Goal: Task Accomplishment & Management: Manage account settings

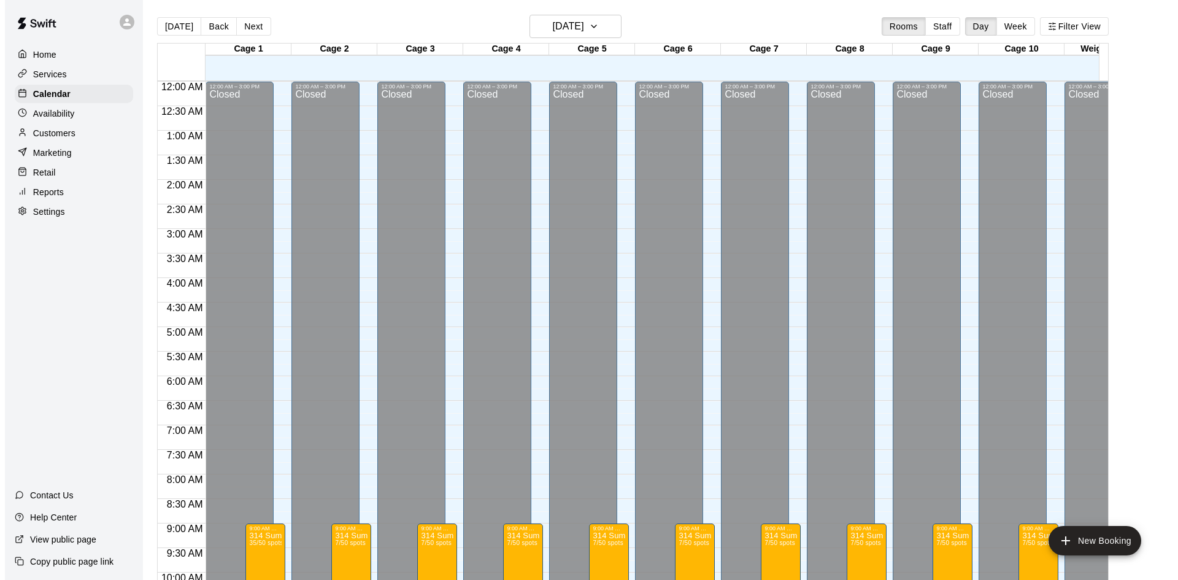
scroll to position [612, 0]
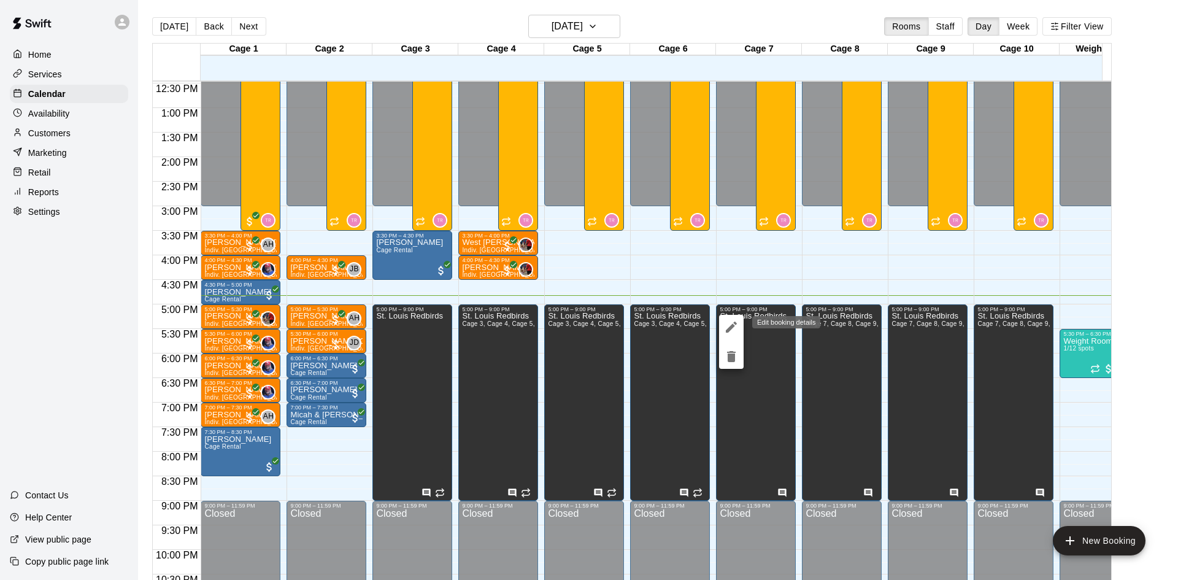
click at [734, 325] on icon "edit" at bounding box center [731, 326] width 11 height 11
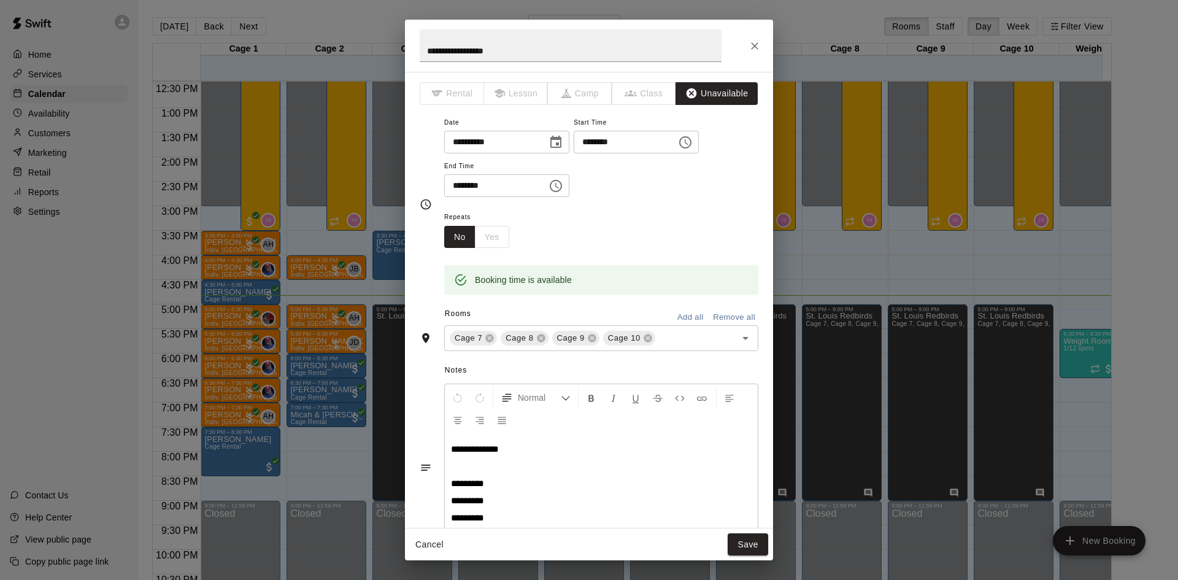
click at [748, 52] on button "Close" at bounding box center [755, 46] width 22 height 22
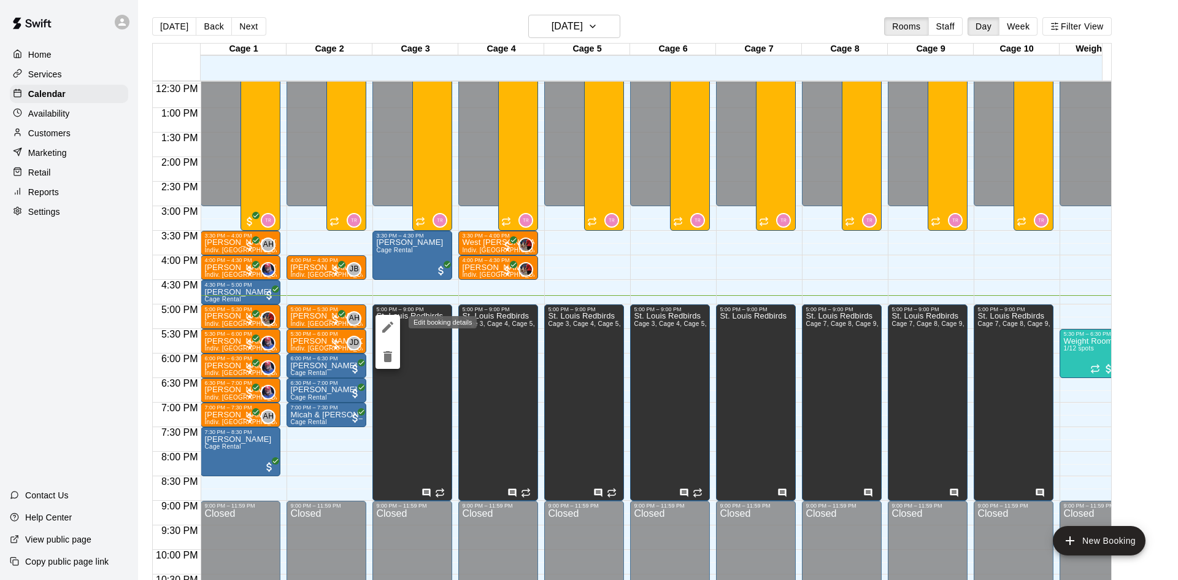
click at [390, 325] on icon "edit" at bounding box center [387, 326] width 11 height 11
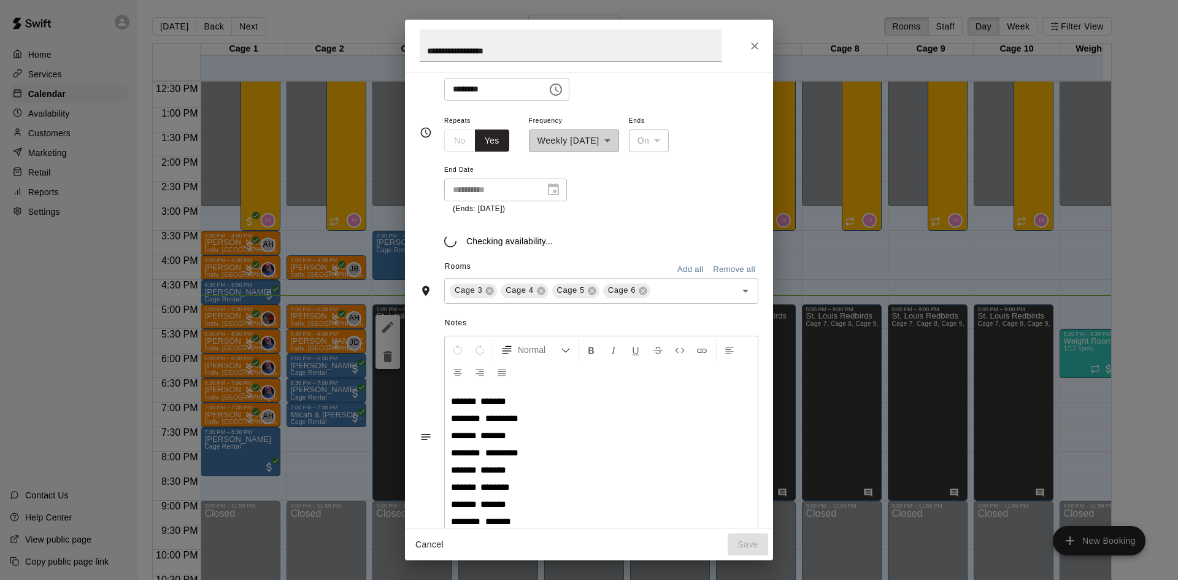
scroll to position [111, 0]
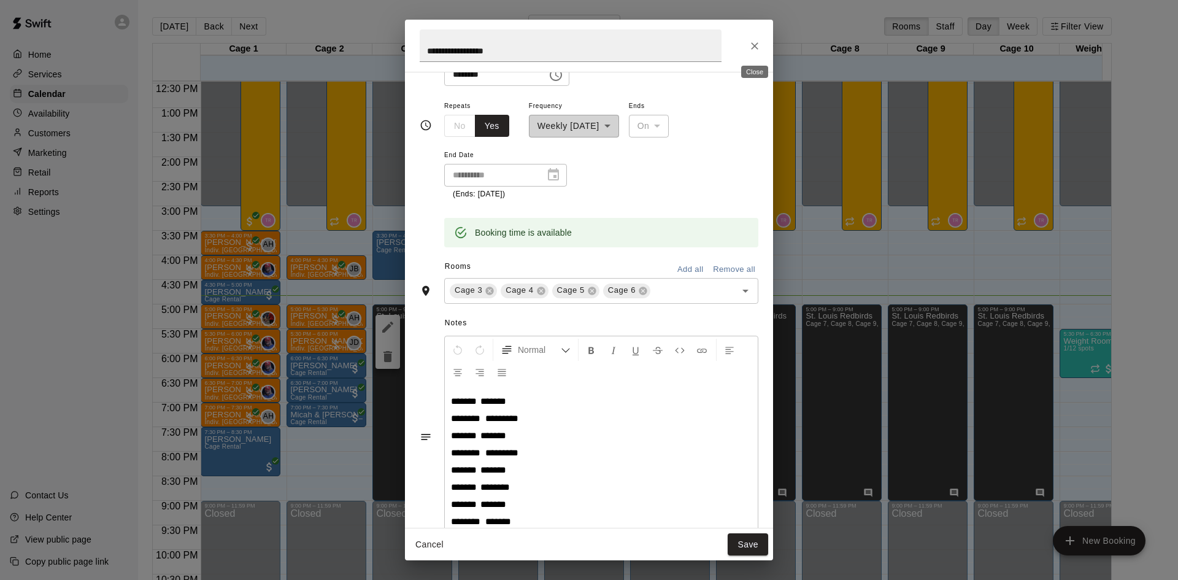
click at [755, 41] on icon "Close" at bounding box center [754, 46] width 12 height 12
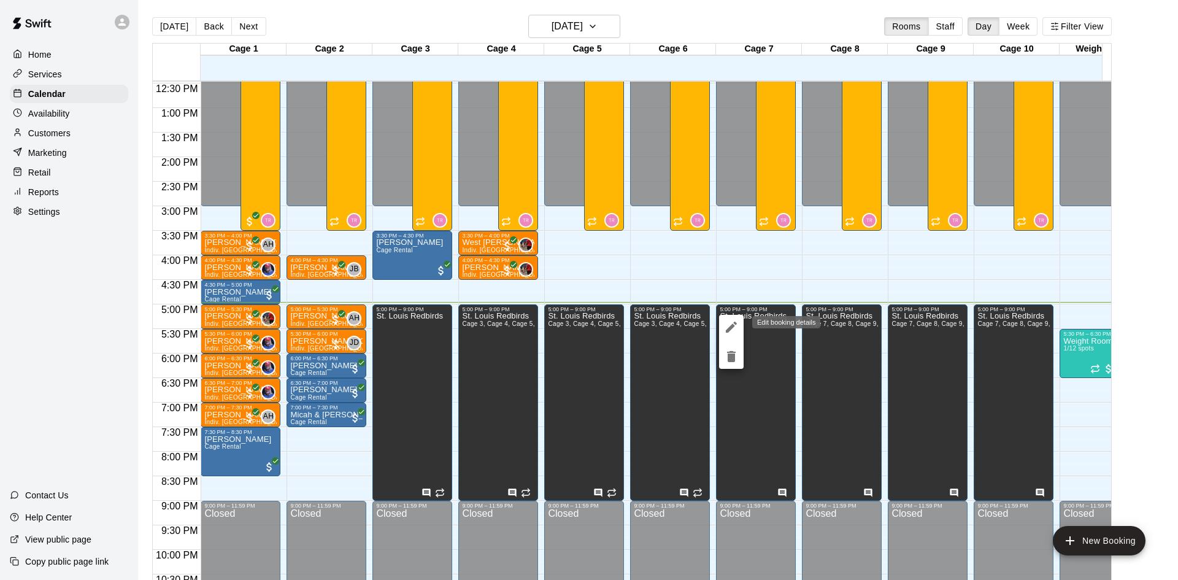
click at [721, 321] on button "edit" at bounding box center [731, 327] width 25 height 25
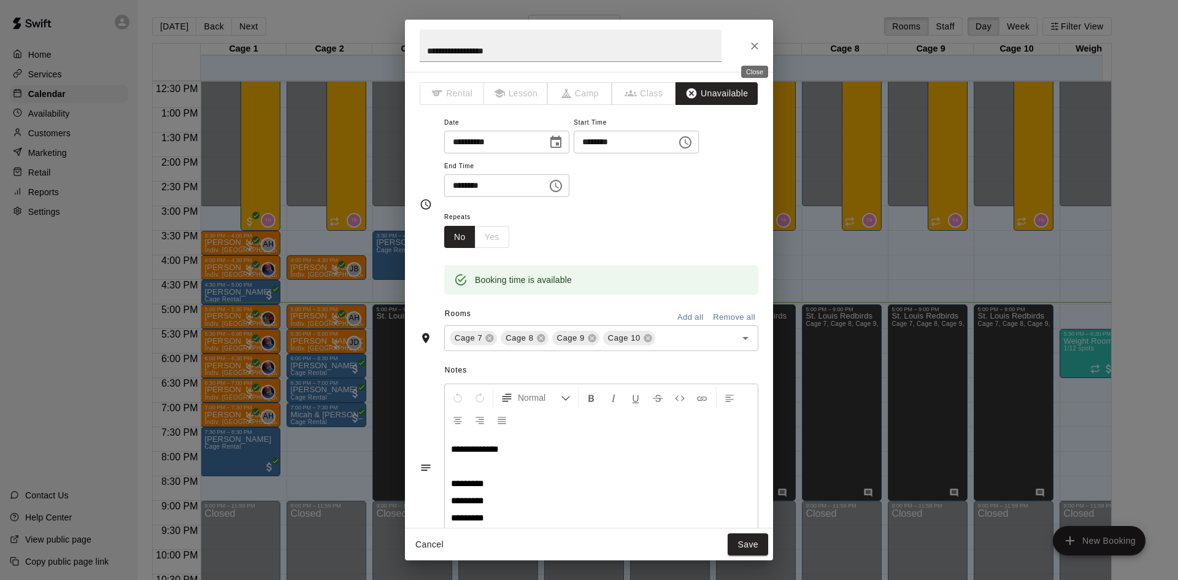
click at [757, 43] on icon "Close" at bounding box center [754, 46] width 12 height 12
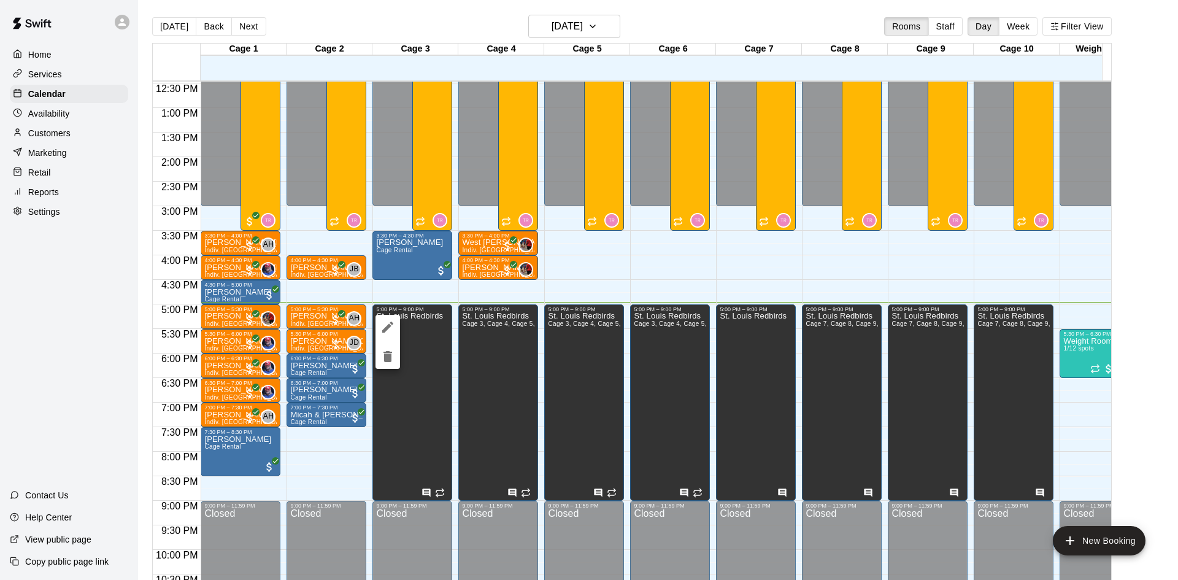
click at [388, 326] on icon "edit" at bounding box center [387, 326] width 11 height 11
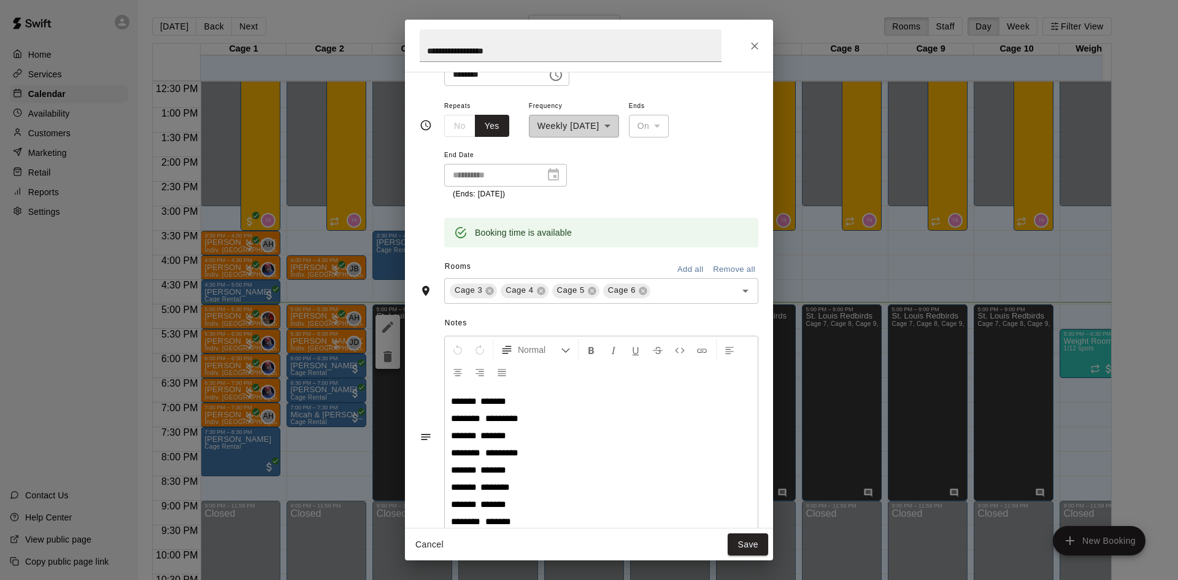
click at [764, 48] on button "Close" at bounding box center [755, 46] width 22 height 22
